Goal: Task Accomplishment & Management: Manage account settings

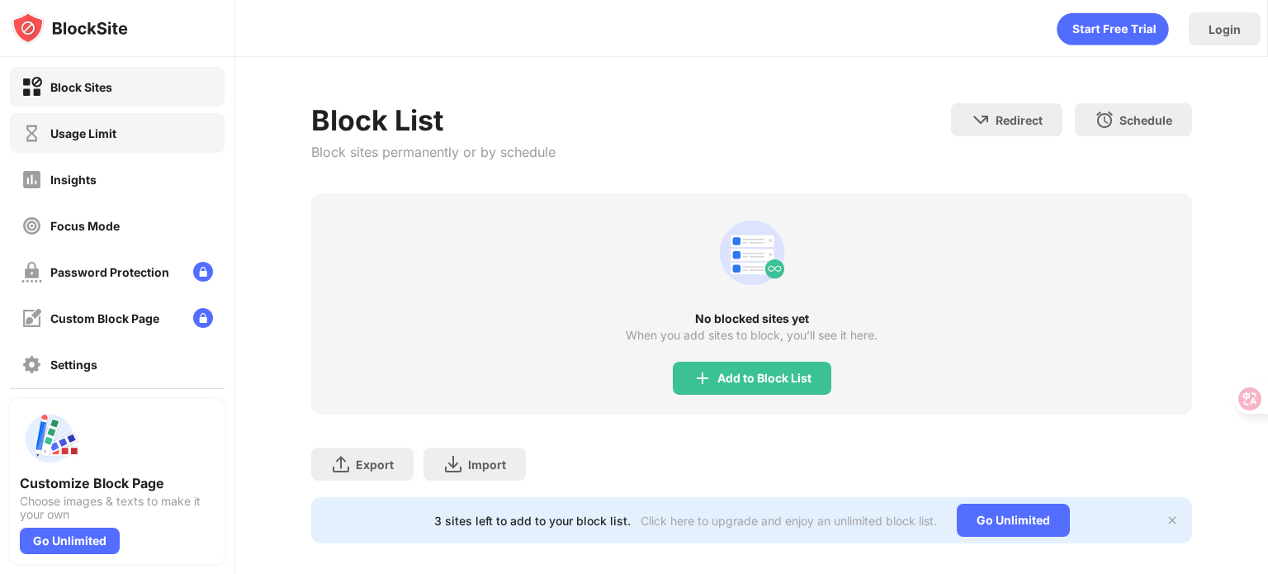
click at [76, 130] on div "Usage Limit" at bounding box center [83, 133] width 66 height 14
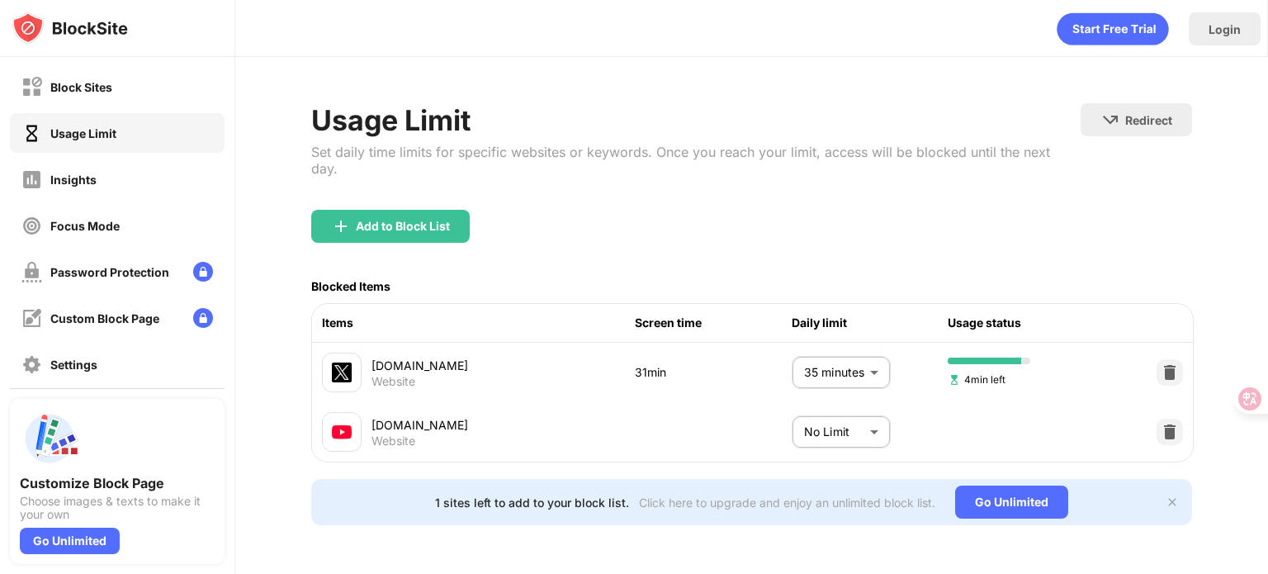
click at [819, 352] on body "Block Sites Usage Limit Insights Focus Mode Password Protection Custom Block Pa…" at bounding box center [634, 287] width 1268 height 574
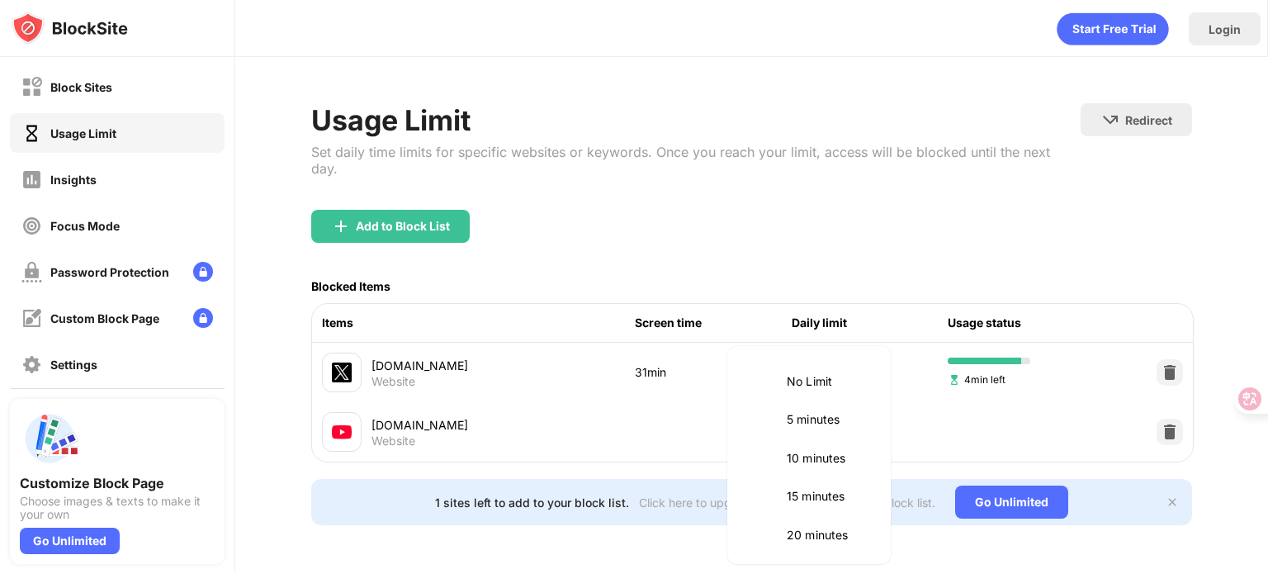
scroll to position [195, 0]
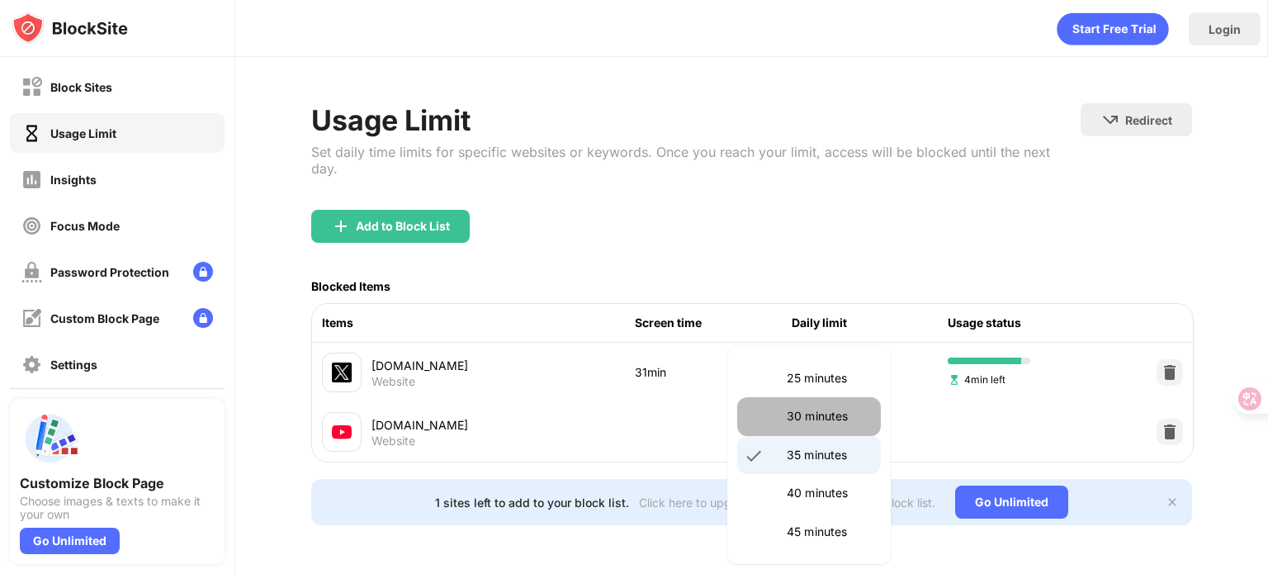
click at [809, 430] on li "30 minutes" at bounding box center [809, 416] width 144 height 38
type input "**"
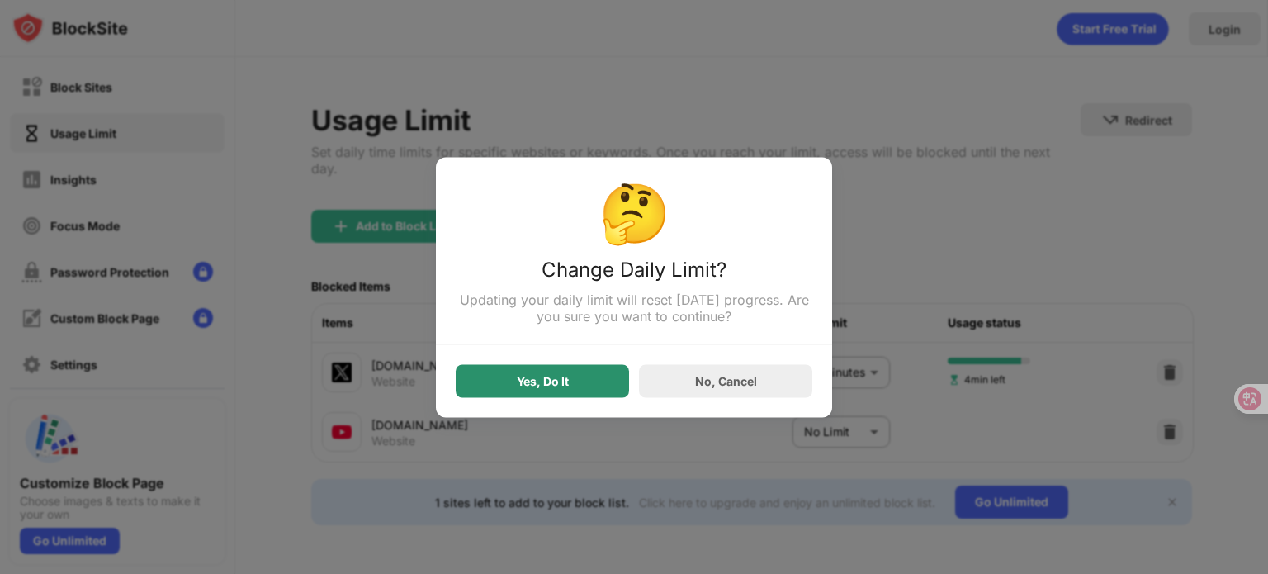
click at [564, 383] on div "Yes, Do It" at bounding box center [543, 380] width 52 height 13
